Goal: Task Accomplishment & Management: Manage account settings

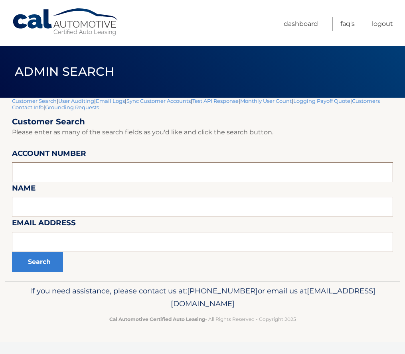
click at [53, 180] on input "text" at bounding box center [202, 172] width 381 height 20
paste input "44455968940"
type input "44455968940"
click at [47, 260] on button "Search" at bounding box center [37, 262] width 51 height 20
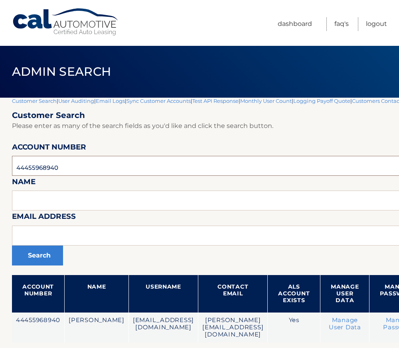
click at [33, 165] on input "44455968940" at bounding box center [263, 166] width 502 height 20
paste input "72713"
type input "44455972713"
click at [33, 257] on button "Search" at bounding box center [37, 256] width 51 height 20
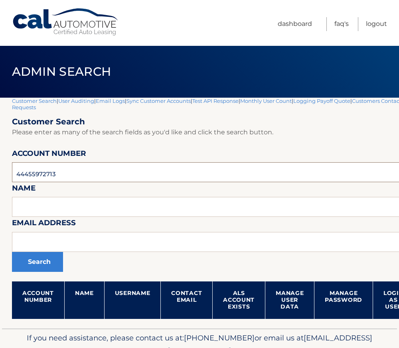
click at [36, 177] on input "44455972713" at bounding box center [235, 172] width 447 height 20
paste input "85875"
type input "44455858753"
click at [47, 262] on button "Search" at bounding box center [37, 262] width 51 height 20
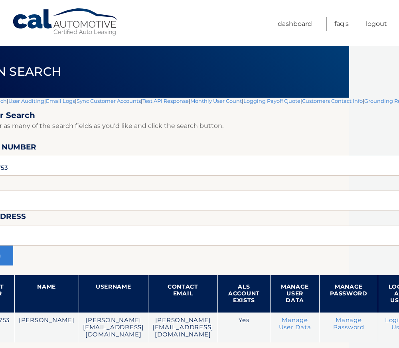
scroll to position [0, 123]
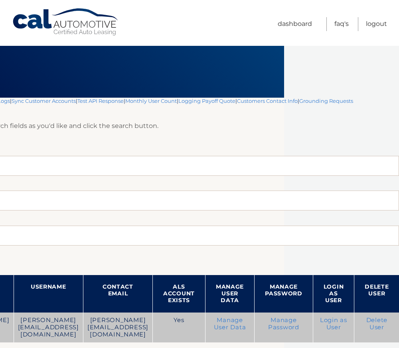
click at [331, 321] on link "Login as User" at bounding box center [333, 324] width 27 height 14
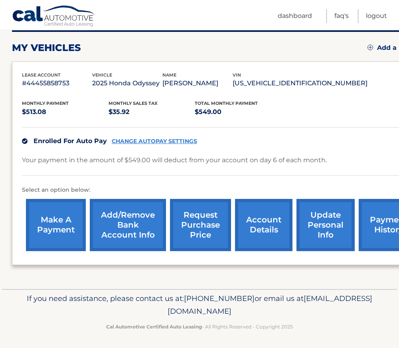
scroll to position [105, 0]
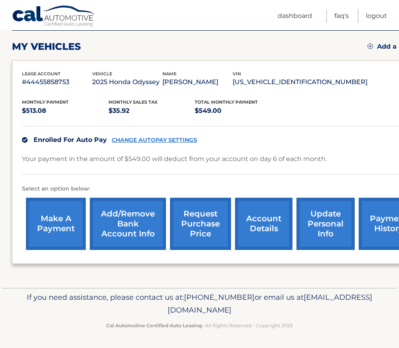
click at [382, 224] on link "payment history" at bounding box center [389, 224] width 60 height 52
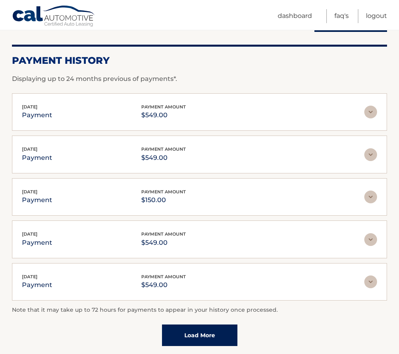
scroll to position [120, 0]
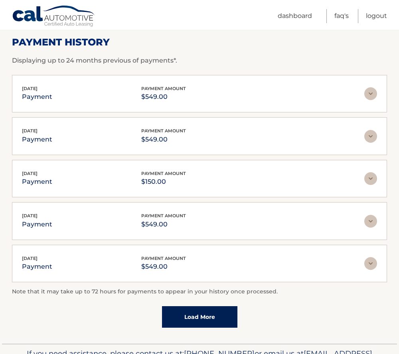
click at [371, 264] on img at bounding box center [370, 263] width 13 height 13
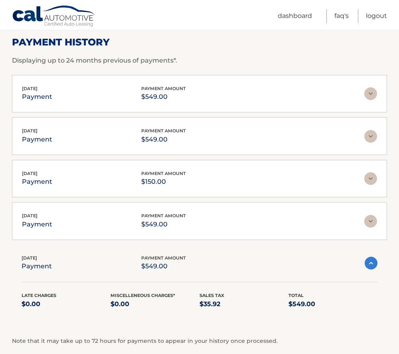
click at [373, 263] on img at bounding box center [371, 263] width 13 height 13
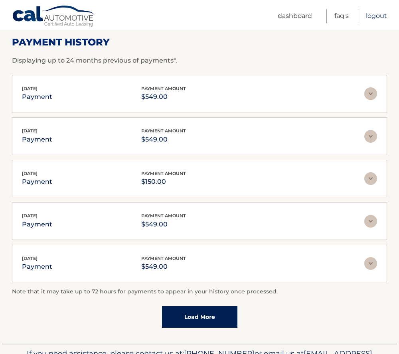
click at [378, 16] on link "Logout" at bounding box center [376, 16] width 21 height 14
